Goal: Task Accomplishment & Management: Manage account settings

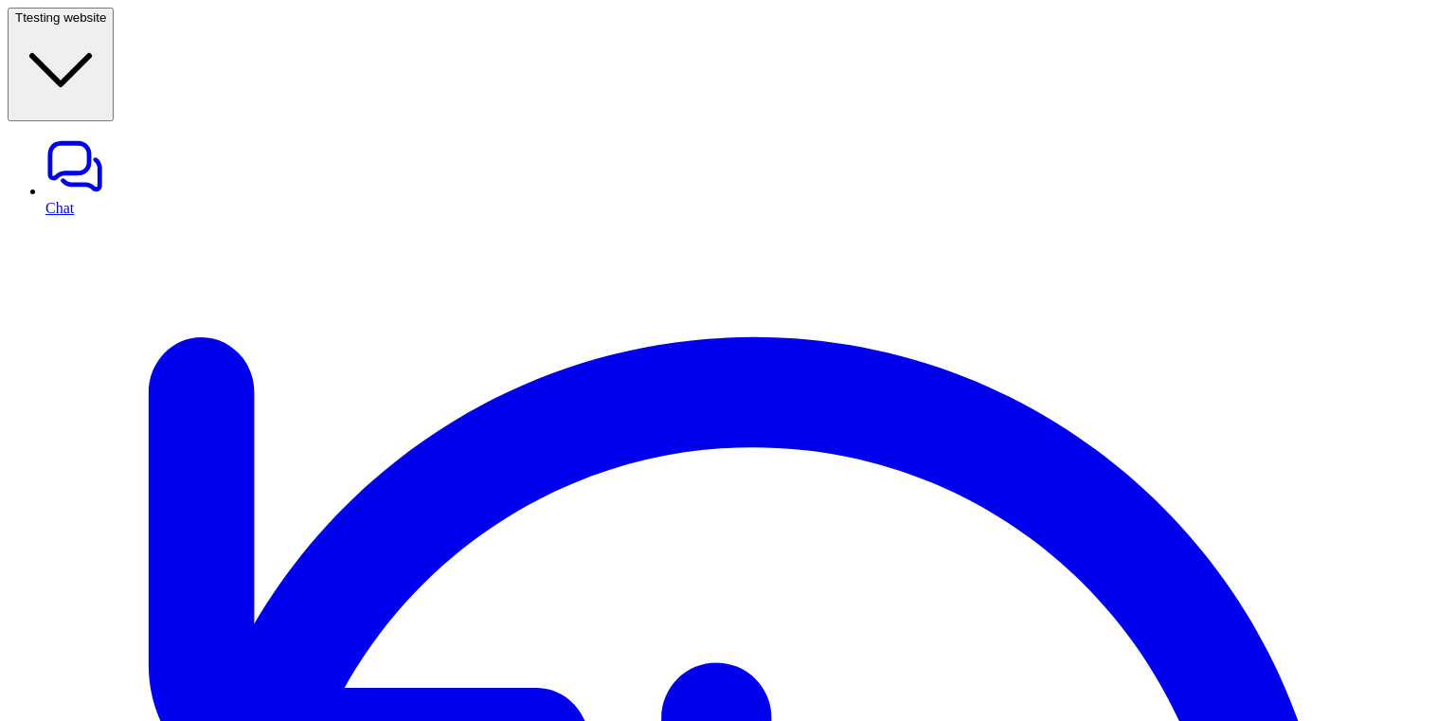
scroll to position [195, 0]
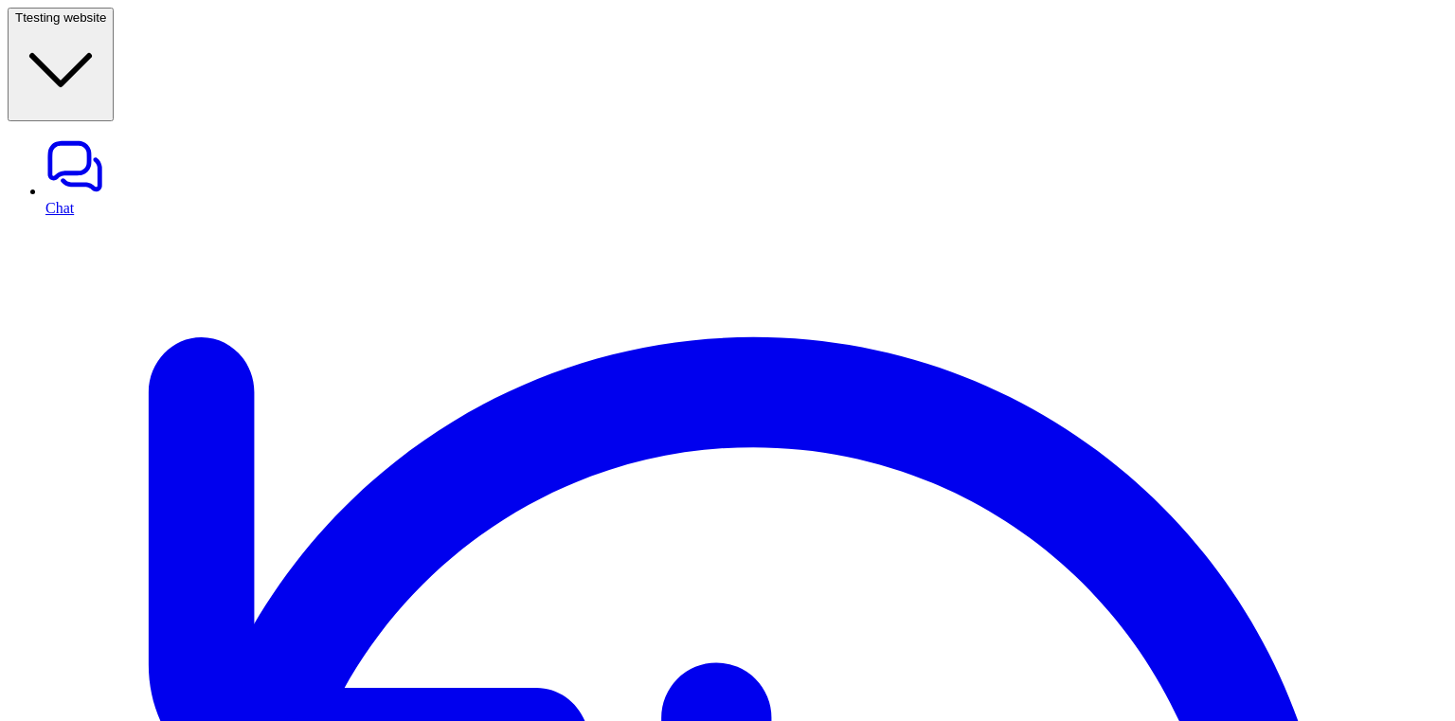
scroll to position [12, 0]
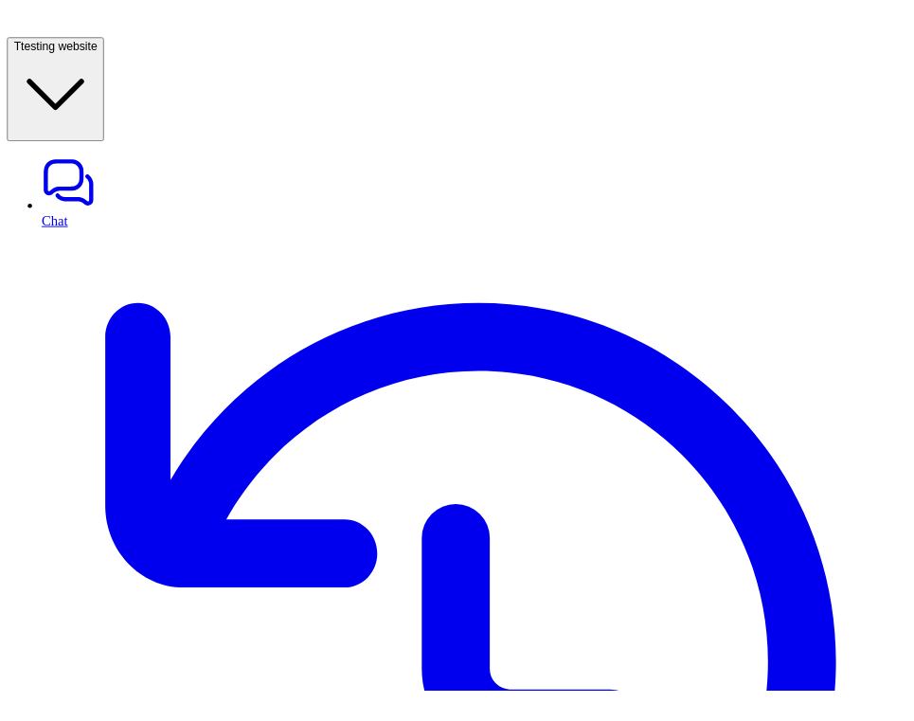
scroll to position [4, 0]
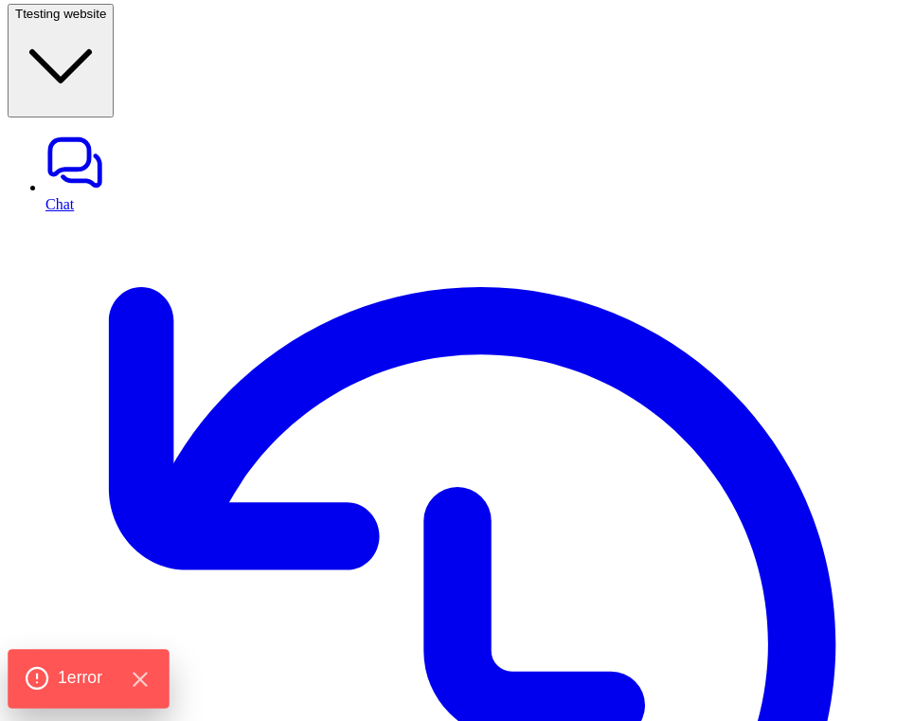
click at [89, 670] on span "1 error" at bounding box center [80, 678] width 45 height 25
